Goal: Check status: Check status

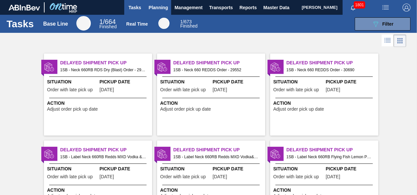
click at [162, 8] on span "Planning" at bounding box center [157, 8] width 19 height 8
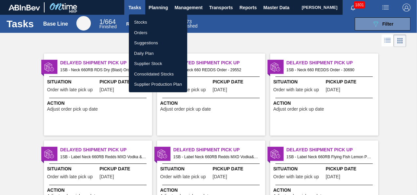
click at [146, 21] on li "Stocks" at bounding box center [158, 22] width 58 height 10
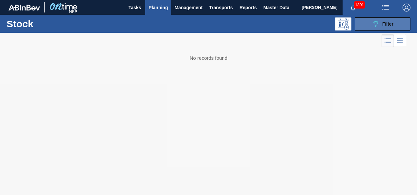
click at [383, 24] on span "Filter" at bounding box center [387, 23] width 11 height 5
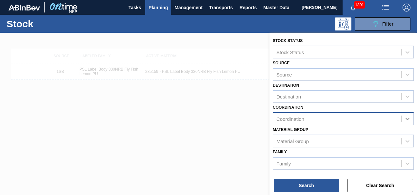
click at [406, 120] on icon at bounding box center [407, 118] width 7 height 7
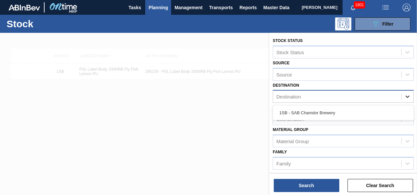
click at [408, 96] on icon at bounding box center [407, 97] width 4 height 2
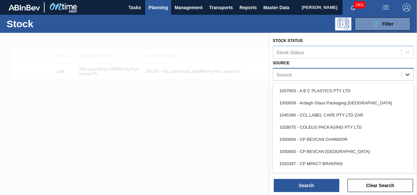
click at [407, 71] on icon at bounding box center [407, 74] width 7 height 7
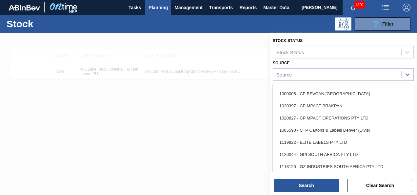
scroll to position [66, 0]
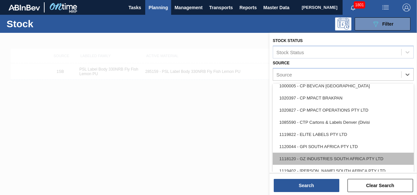
click at [332, 156] on div "1118120 - GZ INDUSTRIES SOUTH AFRICA PTY LTD" at bounding box center [343, 158] width 141 height 12
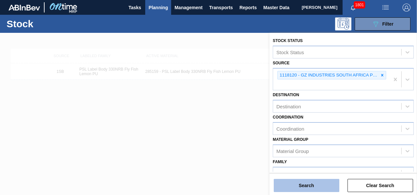
click at [311, 185] on button "Search" at bounding box center [307, 185] width 66 height 13
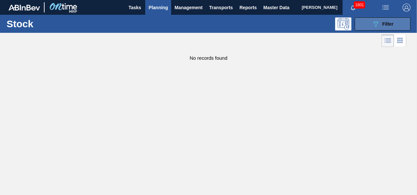
click at [387, 24] on span "Filter" at bounding box center [387, 23] width 11 height 5
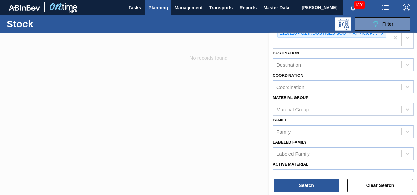
scroll to position [98, 0]
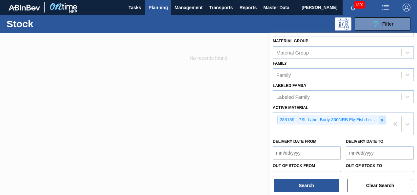
click at [381, 119] on icon at bounding box center [382, 120] width 2 height 2
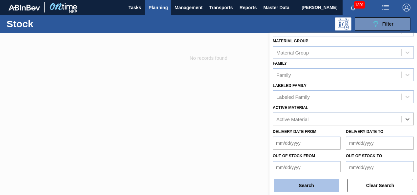
click at [308, 185] on button "Search" at bounding box center [307, 185] width 66 height 13
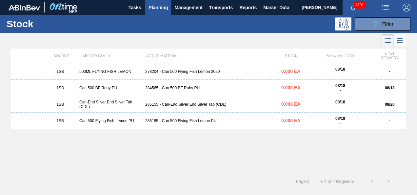
click at [107, 100] on div "Can-End Silver End Silver Tab (CDL)" at bounding box center [110, 104] width 66 height 9
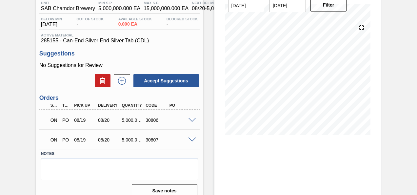
scroll to position [87, 0]
